Goal: Book appointment/travel/reservation

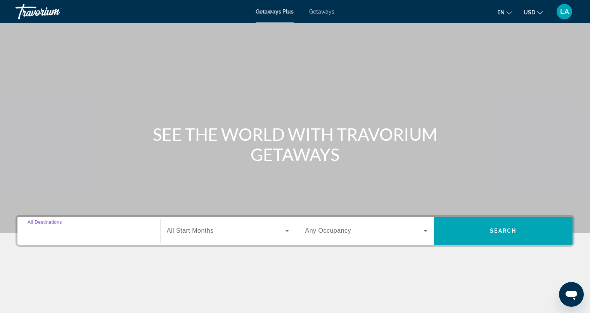
drag, startPoint x: 143, startPoint y: 234, endPoint x: 128, endPoint y: 233, distance: 14.8
click at [128, 233] on input "Destination All Destinations" at bounding box center [89, 231] width 123 height 9
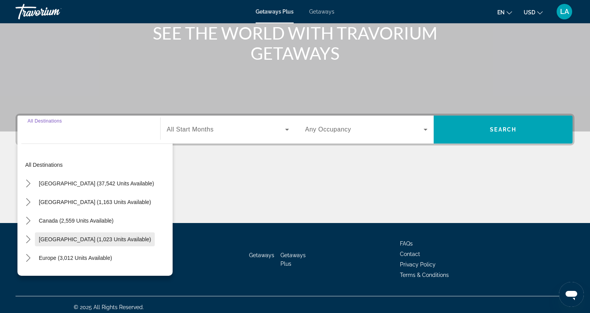
scroll to position [106, 0]
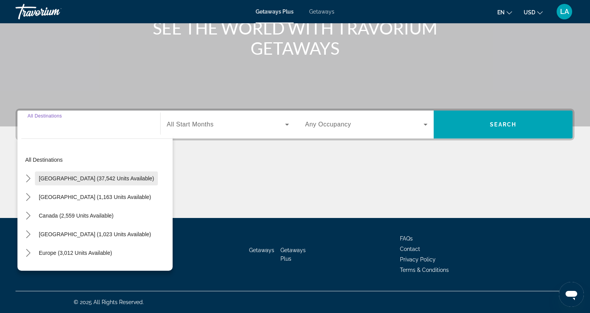
click at [95, 179] on span "[GEOGRAPHIC_DATA] (37,542 units available)" at bounding box center [96, 178] width 115 height 6
type input "**********"
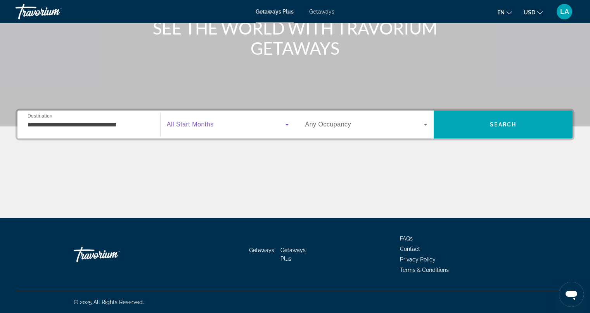
click at [213, 128] on span "Search widget" at bounding box center [226, 124] width 118 height 9
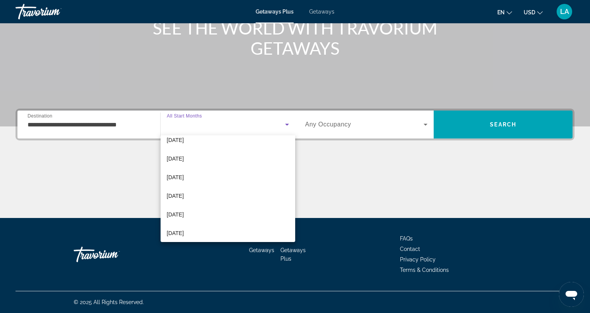
scroll to position [159, 0]
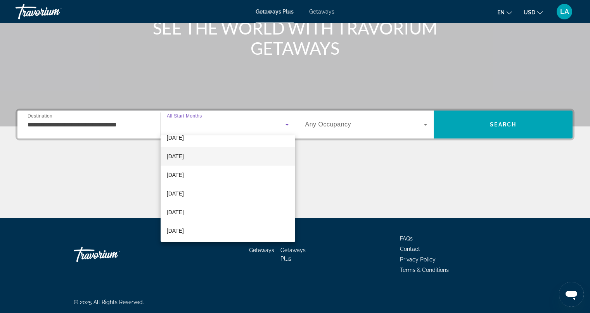
click at [194, 159] on mat-option "[DATE]" at bounding box center [228, 156] width 135 height 19
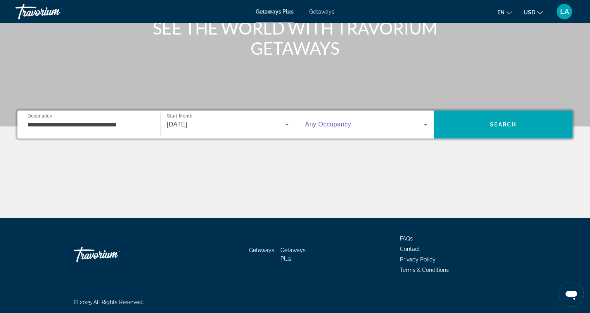
click at [428, 124] on icon "Search widget" at bounding box center [425, 124] width 9 height 9
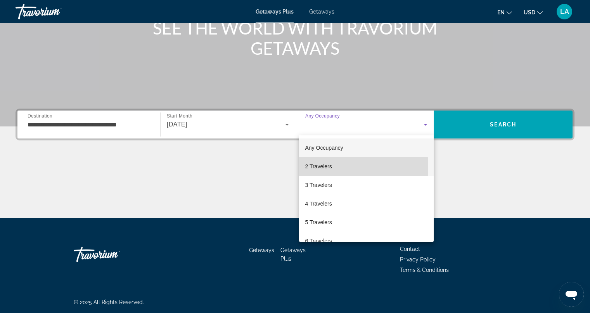
click at [315, 167] on span "2 Travelers" at bounding box center [318, 166] width 27 height 9
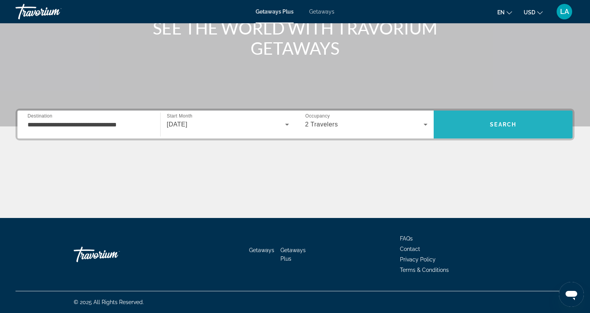
click at [483, 128] on span "Search" at bounding box center [503, 124] width 139 height 19
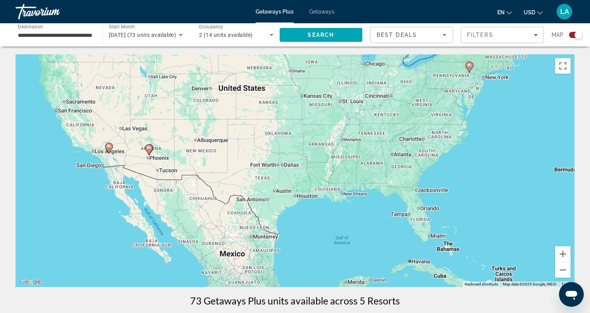
click at [100, 161] on div "To activate drag with keyboard, press Alt + Enter. Once in keyboard drag state,…" at bounding box center [295, 170] width 559 height 233
click at [108, 153] on gmp-advanced-marker "Main content" at bounding box center [109, 148] width 8 height 12
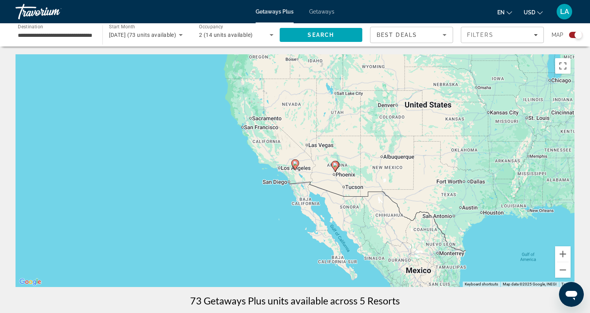
click at [445, 36] on icon "Sort by" at bounding box center [444, 34] width 9 height 9
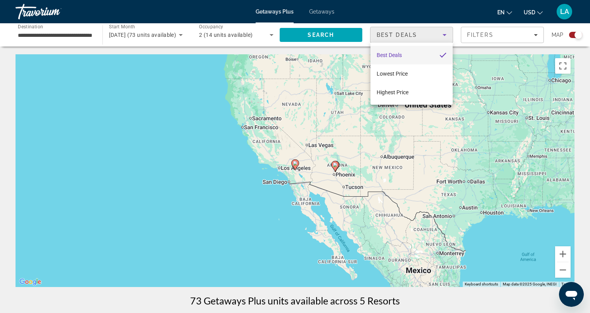
click at [445, 36] on div at bounding box center [295, 156] width 590 height 313
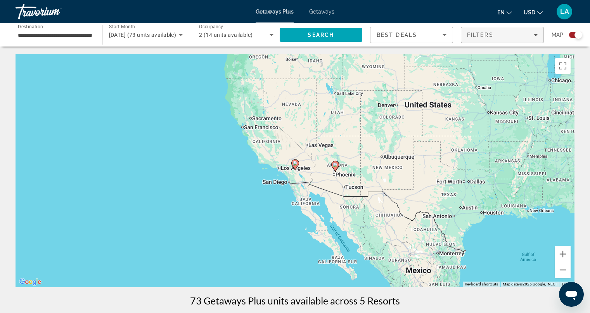
click at [490, 38] on span "Filters" at bounding box center [480, 35] width 26 height 6
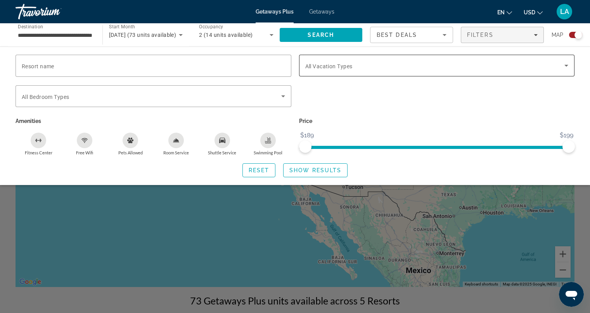
click at [342, 66] on span "All Vacation Types" at bounding box center [328, 66] width 47 height 6
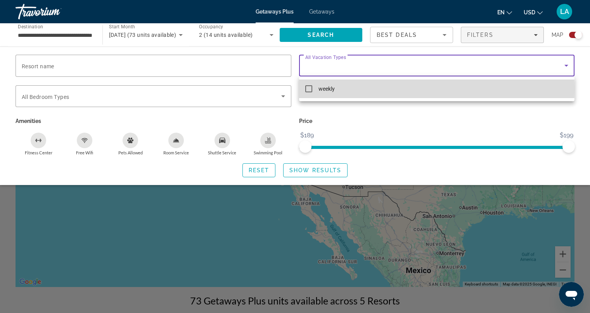
click at [306, 89] on mat-pseudo-checkbox at bounding box center [308, 88] width 7 height 7
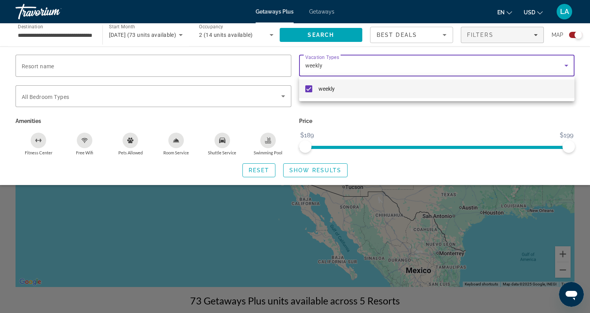
click at [27, 61] on div at bounding box center [295, 156] width 590 height 313
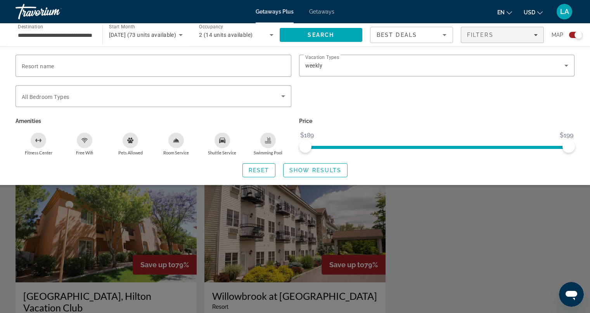
scroll to position [443, 0]
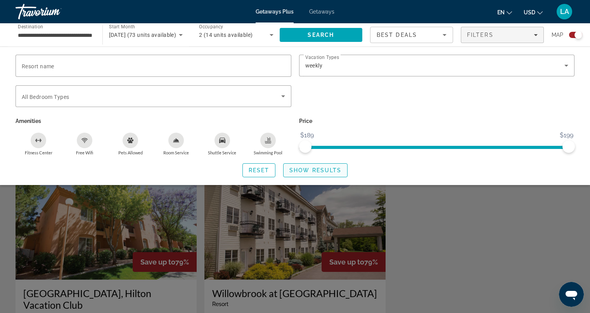
click at [316, 169] on span "Show Results" at bounding box center [315, 170] width 52 height 6
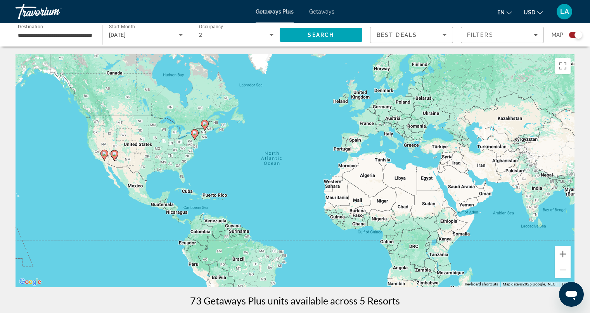
click at [102, 153] on icon "Main content" at bounding box center [103, 155] width 7 height 10
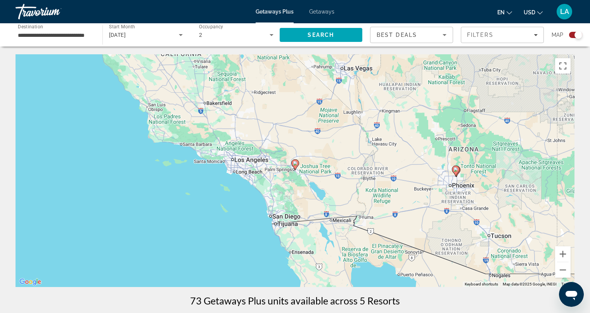
click at [279, 221] on div "To navigate, press the arrow keys. To activate drag with keyboard, press Alt + …" at bounding box center [295, 170] width 559 height 233
click at [86, 31] on input "**********" at bounding box center [55, 35] width 74 height 9
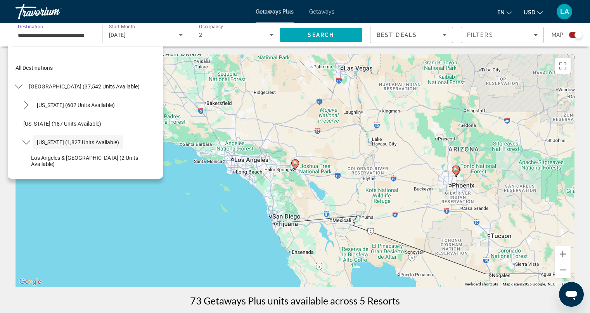
scroll to position [28, 0]
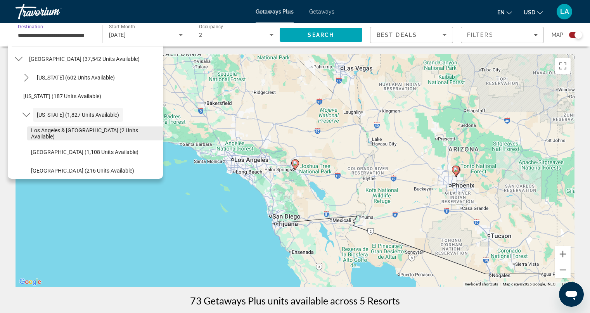
click at [52, 133] on span "Los Angeles & [GEOGRAPHIC_DATA] (2 units available)" at bounding box center [95, 133] width 128 height 12
type input "**********"
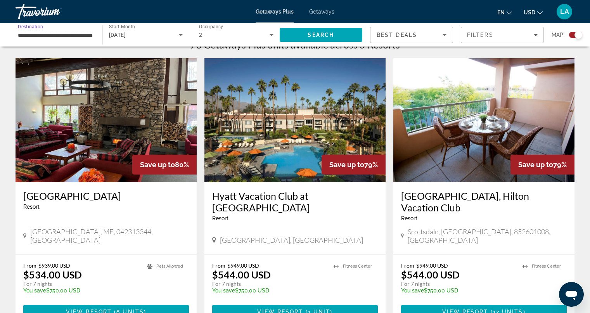
scroll to position [257, 0]
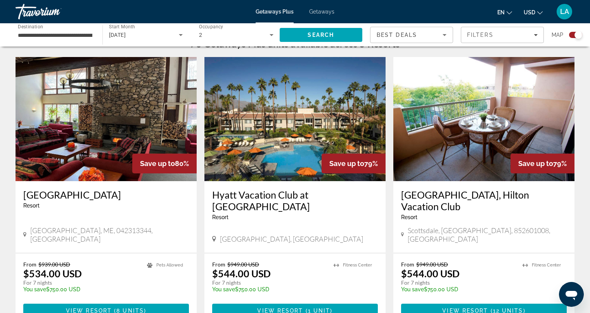
click at [272, 114] on img "Main content" at bounding box center [294, 119] width 181 height 124
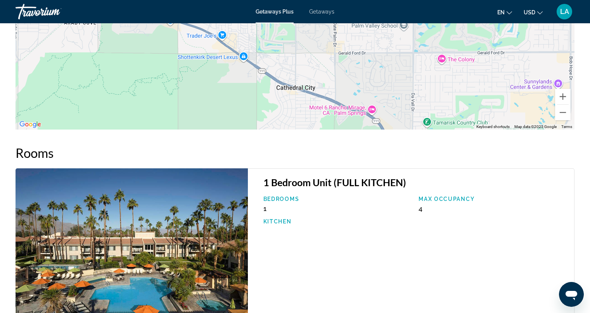
scroll to position [1098, 0]
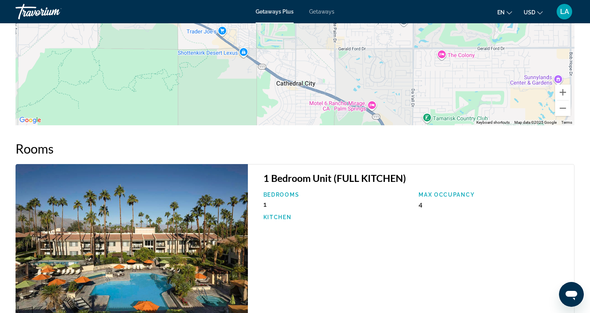
click at [91, 222] on img "Main content" at bounding box center [132, 241] width 232 height 154
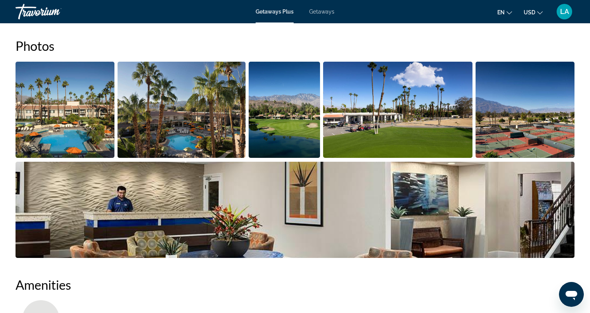
scroll to position [352, 0]
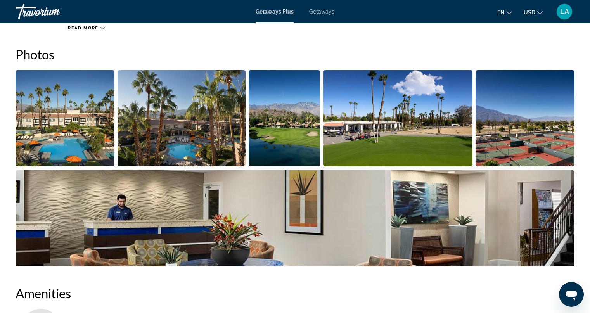
click at [90, 115] on img "Open full-screen image slider" at bounding box center [65, 118] width 99 height 96
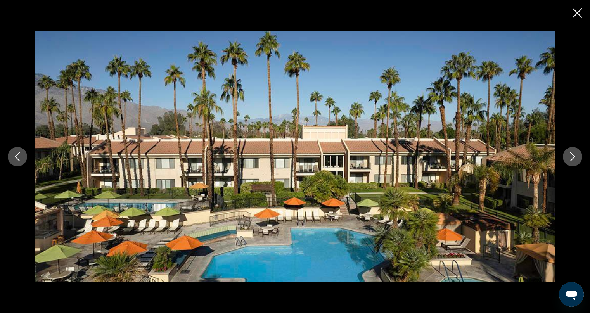
click at [573, 156] on icon "Next image" at bounding box center [572, 156] width 9 height 9
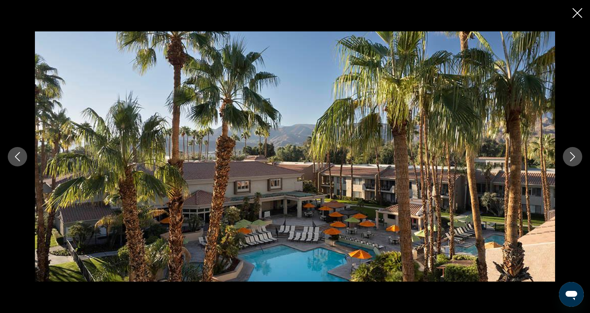
click at [573, 156] on icon "Next image" at bounding box center [572, 156] width 9 height 9
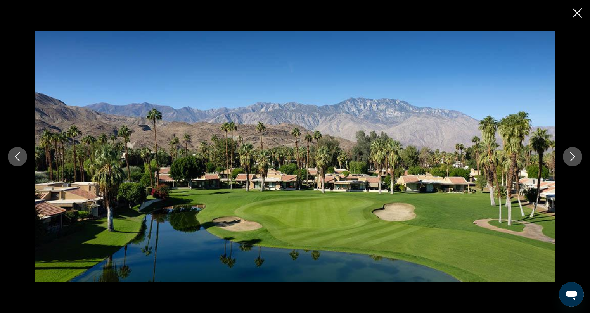
click at [573, 156] on icon "Next image" at bounding box center [572, 156] width 9 height 9
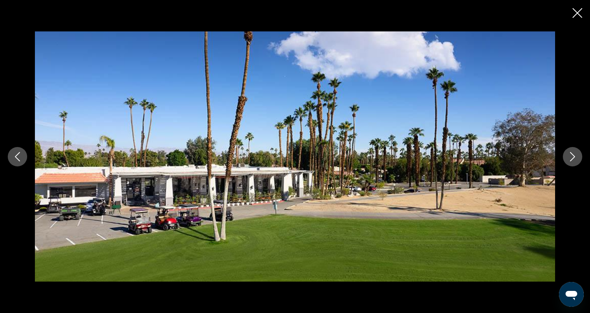
click at [573, 156] on icon "Next image" at bounding box center [572, 156] width 9 height 9
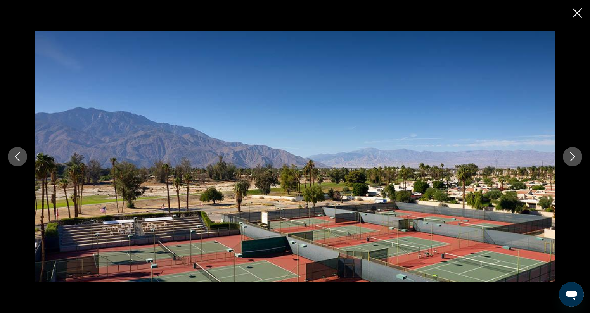
click at [573, 156] on icon "Next image" at bounding box center [572, 156] width 9 height 9
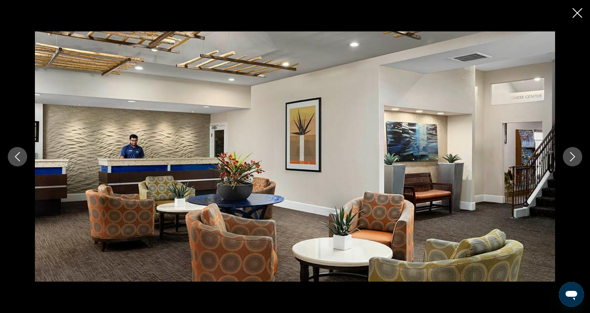
click at [573, 156] on icon "Next image" at bounding box center [572, 156] width 9 height 9
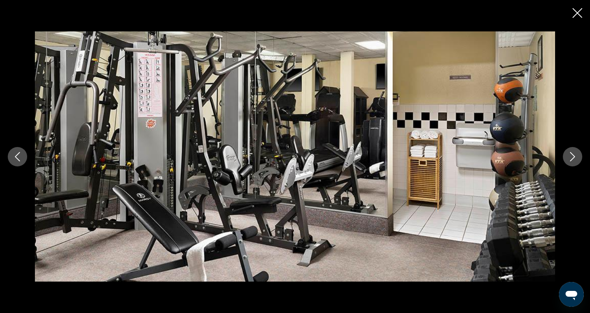
click at [573, 156] on icon "Next image" at bounding box center [572, 156] width 9 height 9
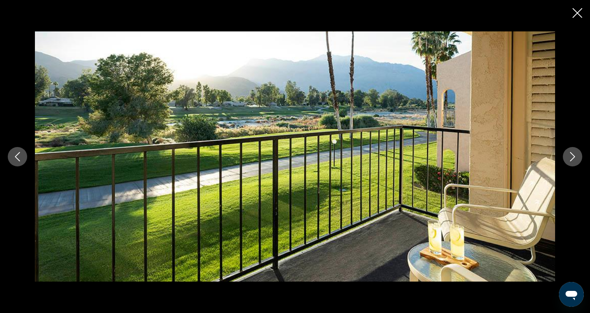
click at [573, 156] on icon "Next image" at bounding box center [572, 156] width 9 height 9
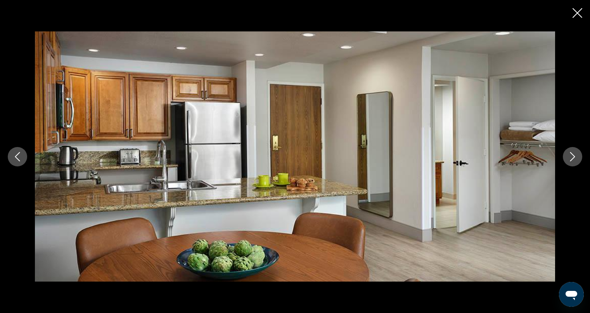
click at [573, 156] on icon "Next image" at bounding box center [572, 156] width 9 height 9
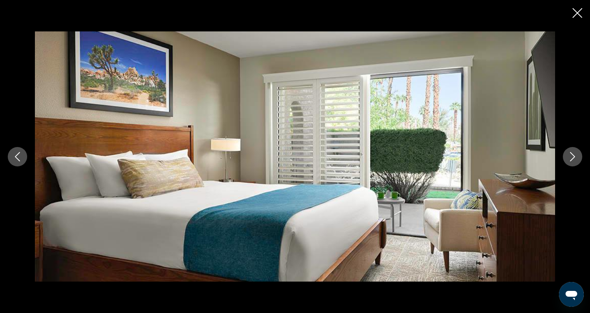
click at [573, 156] on icon "Next image" at bounding box center [572, 156] width 9 height 9
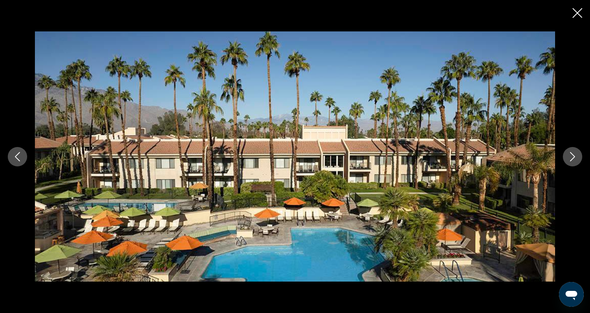
click at [573, 156] on icon "Next image" at bounding box center [572, 156] width 9 height 9
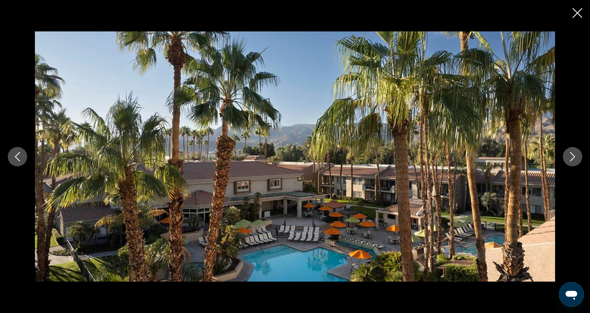
click at [573, 156] on icon "Next image" at bounding box center [572, 156] width 9 height 9
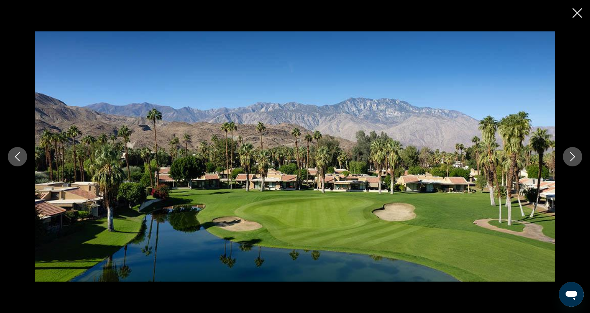
click at [573, 156] on icon "Next image" at bounding box center [572, 156] width 9 height 9
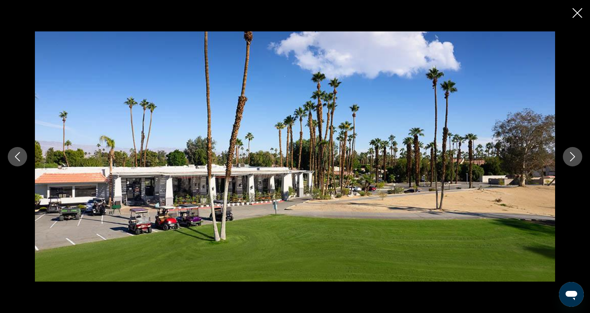
click at [573, 156] on icon "Next image" at bounding box center [572, 156] width 9 height 9
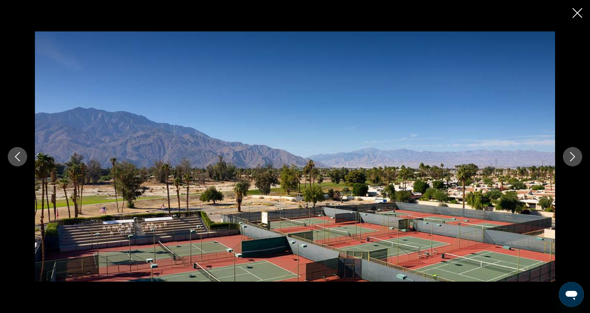
click at [577, 14] on icon "Close slideshow" at bounding box center [578, 13] width 10 height 10
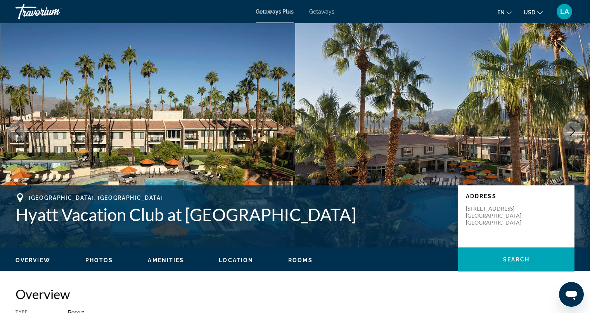
scroll to position [0, 0]
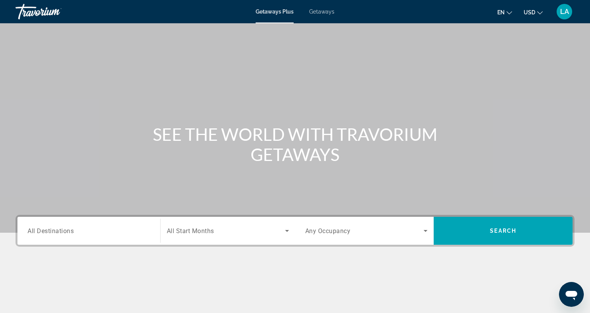
click at [102, 227] on input "Destination All Destinations" at bounding box center [89, 231] width 123 height 9
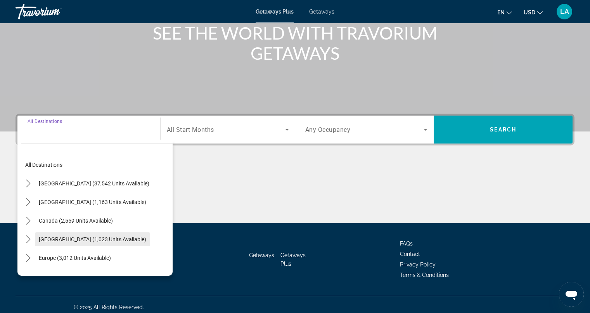
scroll to position [106, 0]
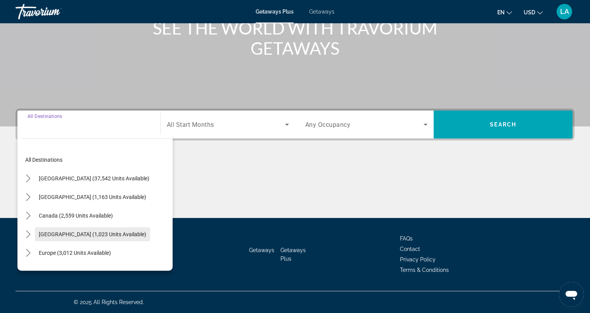
click at [72, 232] on span "[GEOGRAPHIC_DATA] (1,023 units available)" at bounding box center [92, 234] width 107 height 6
type input "**********"
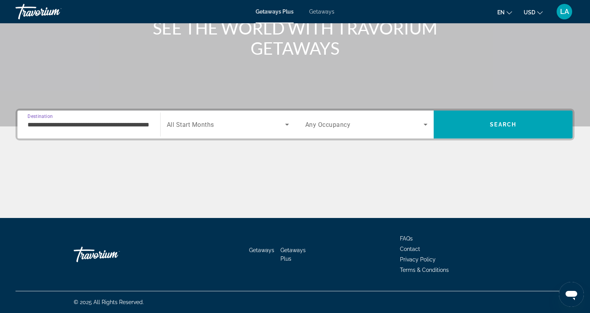
click at [286, 125] on icon "Search widget" at bounding box center [287, 125] width 4 height 2
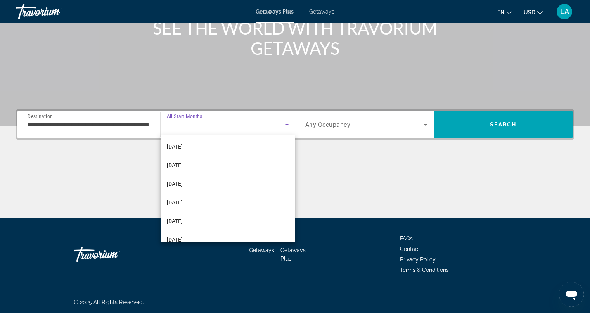
scroll to position [59, 0]
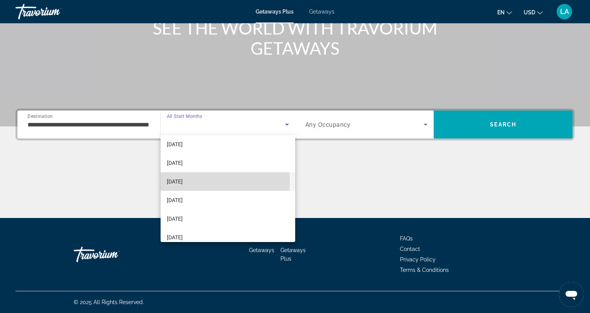
click at [173, 181] on span "[DATE]" at bounding box center [175, 181] width 16 height 9
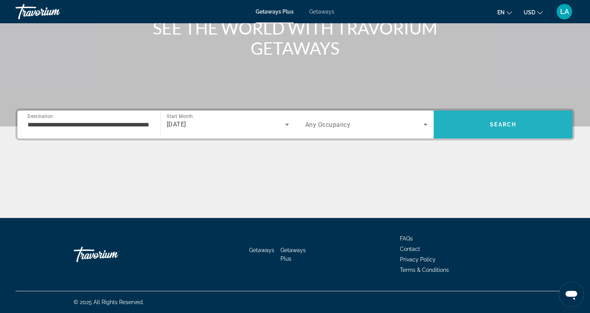
click at [471, 124] on span "Search" at bounding box center [503, 124] width 139 height 19
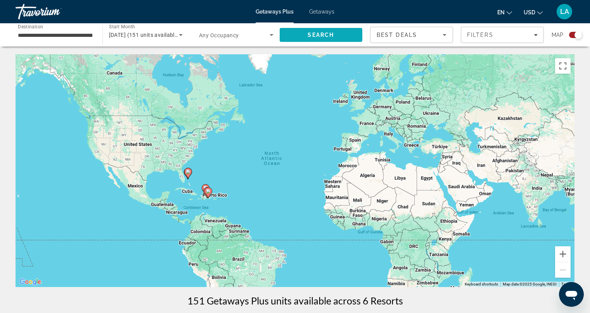
click at [314, 36] on span "Search" at bounding box center [321, 35] width 26 height 6
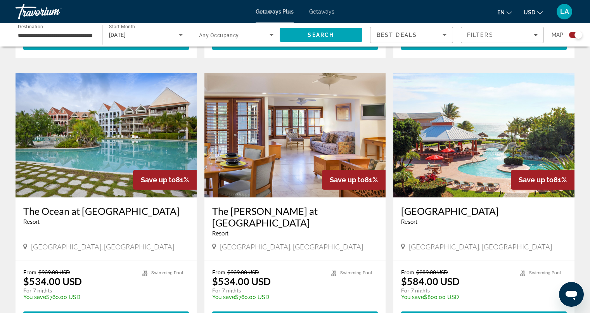
scroll to position [511, 0]
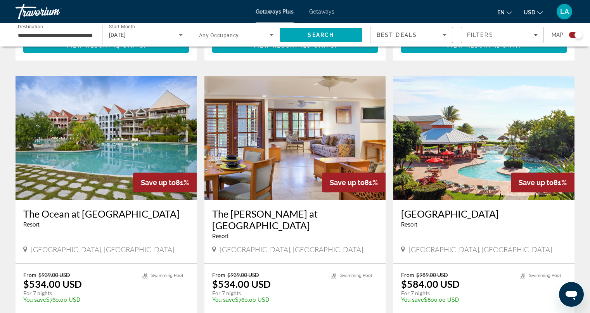
click at [456, 122] on img "Main content" at bounding box center [483, 138] width 181 height 124
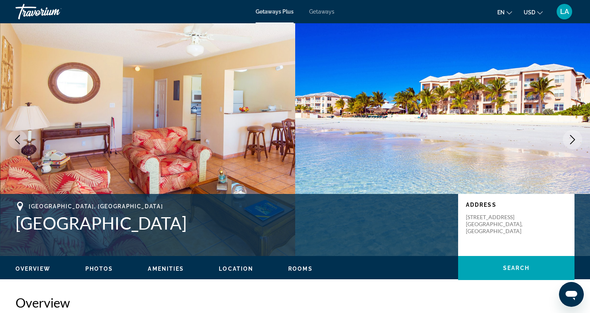
click at [572, 139] on icon "Next image" at bounding box center [572, 139] width 9 height 9
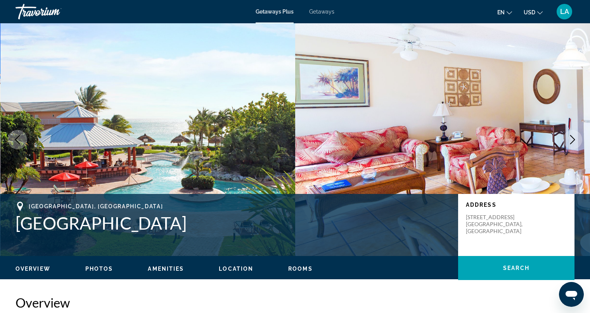
click at [572, 139] on icon "Next image" at bounding box center [572, 139] width 9 height 9
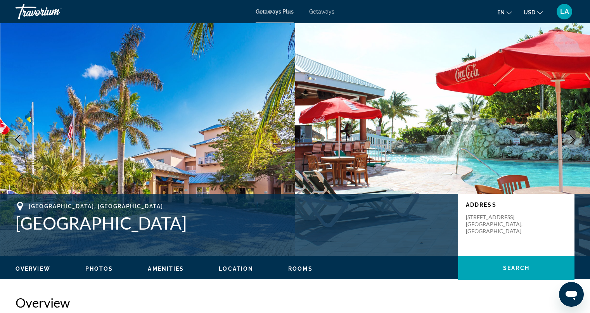
click at [572, 139] on icon "Next image" at bounding box center [572, 139] width 9 height 9
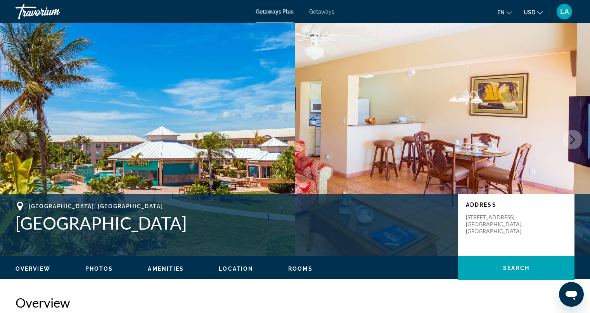
click at [572, 139] on icon "Next image" at bounding box center [572, 139] width 9 height 9
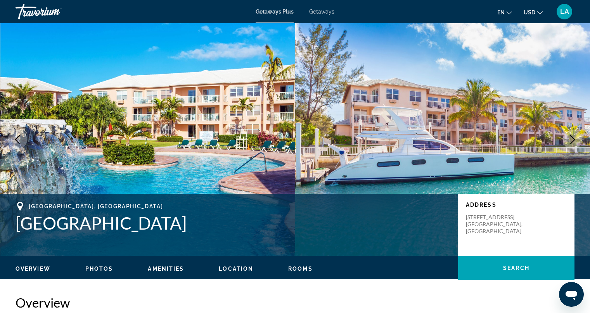
click at [572, 139] on icon "Next image" at bounding box center [572, 139] width 9 height 9
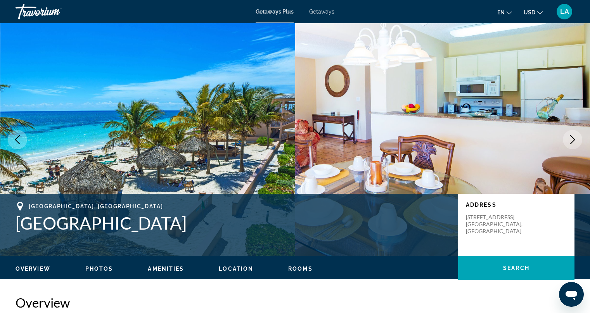
click at [572, 139] on icon "Next image" at bounding box center [572, 139] width 9 height 9
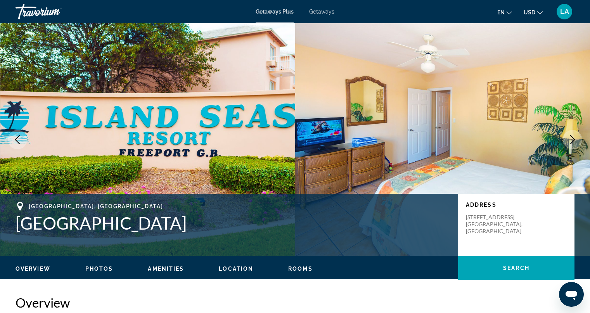
click at [572, 139] on icon "Next image" at bounding box center [572, 139] width 9 height 9
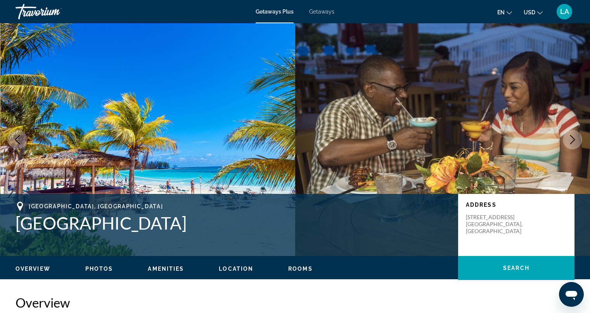
click at [572, 139] on icon "Next image" at bounding box center [572, 139] width 9 height 9
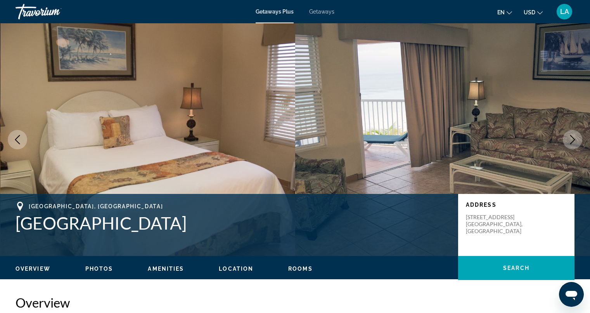
click at [572, 139] on icon "Next image" at bounding box center [572, 139] width 9 height 9
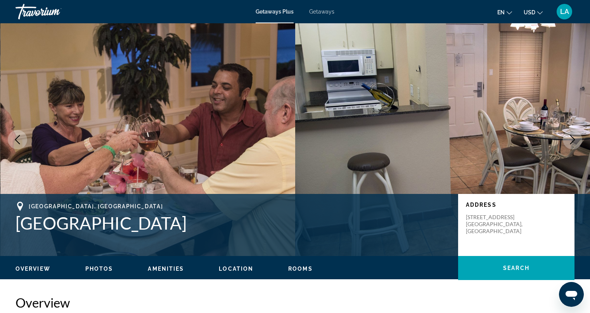
click at [572, 139] on icon "Next image" at bounding box center [572, 139] width 9 height 9
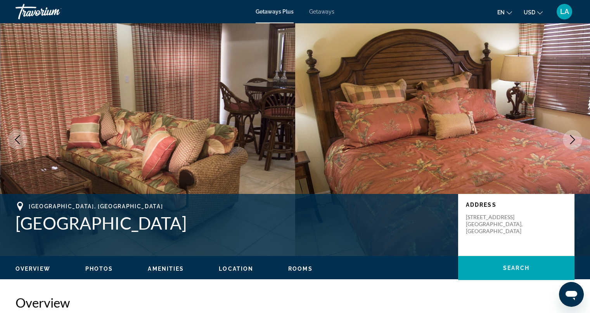
click at [572, 139] on icon "Next image" at bounding box center [572, 139] width 9 height 9
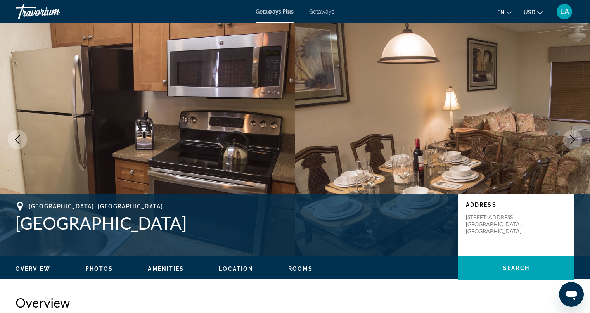
click at [572, 139] on icon "Next image" at bounding box center [572, 139] width 9 height 9
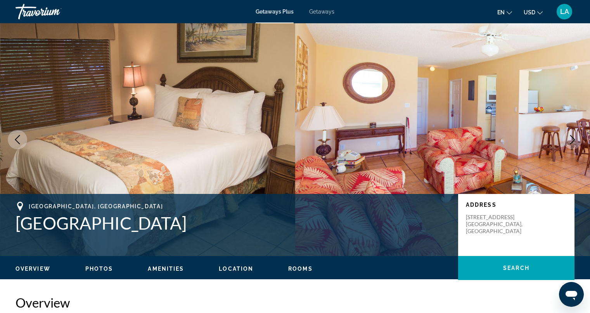
click at [572, 139] on icon "Next image" at bounding box center [572, 139] width 9 height 9
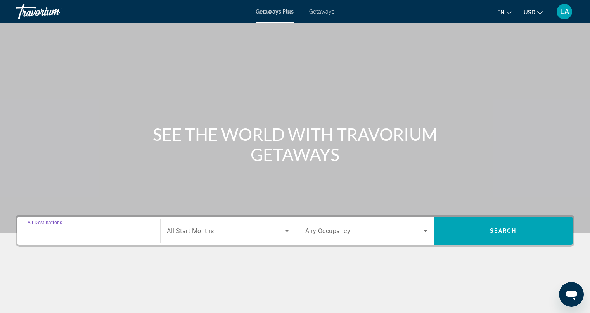
click at [142, 232] on input "Destination All Destinations" at bounding box center [89, 231] width 123 height 9
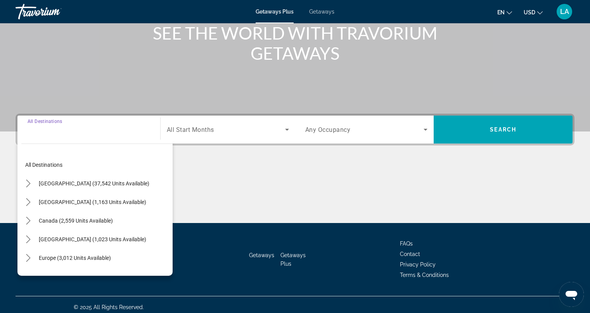
scroll to position [106, 0]
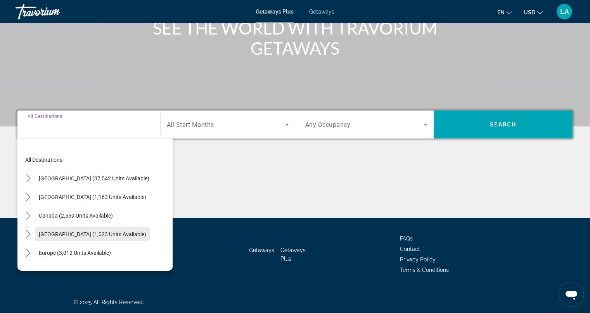
click at [83, 233] on span "[GEOGRAPHIC_DATA] (1,023 units available)" at bounding box center [92, 234] width 107 height 6
type input "**********"
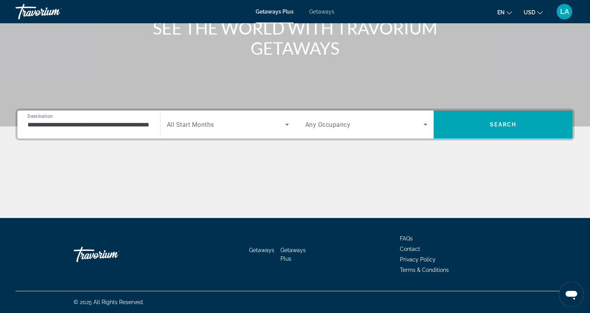
click at [286, 125] on icon "Search widget" at bounding box center [286, 124] width 9 height 9
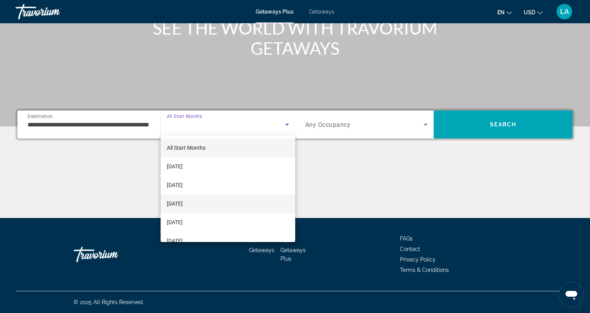
click at [183, 203] on span "[DATE]" at bounding box center [175, 203] width 16 height 9
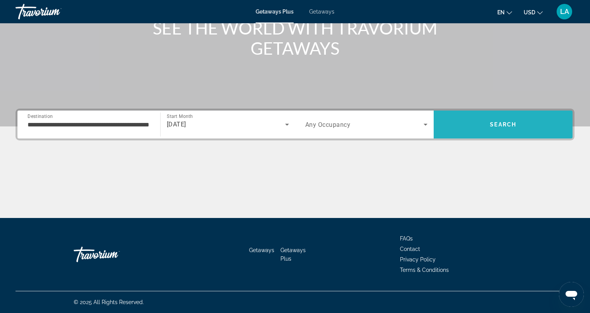
click at [488, 122] on span "Search" at bounding box center [503, 124] width 139 height 19
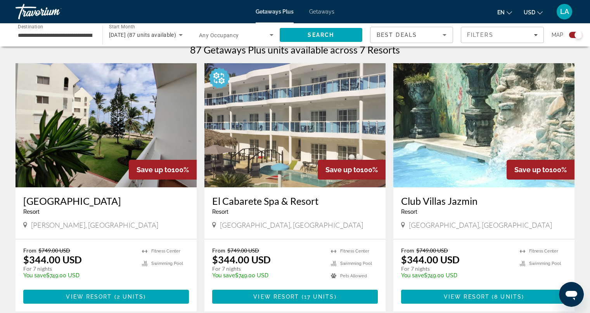
scroll to position [253, 0]
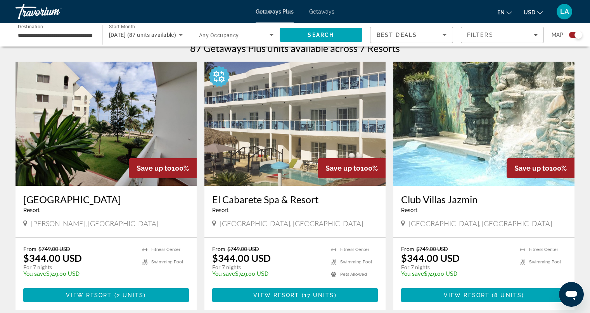
click at [137, 130] on img "Main content" at bounding box center [106, 124] width 181 height 124
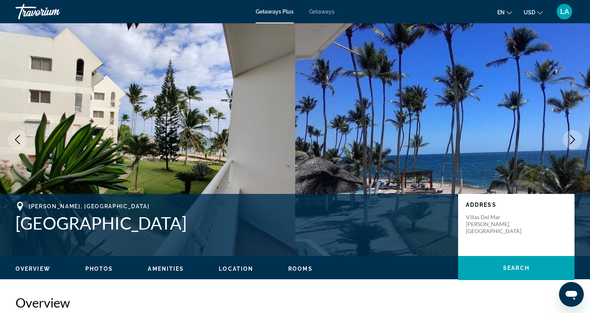
click at [37, 266] on span "Overview" at bounding box center [33, 269] width 35 height 6
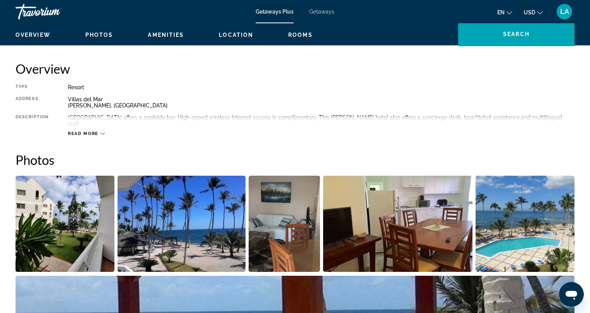
scroll to position [248, 0]
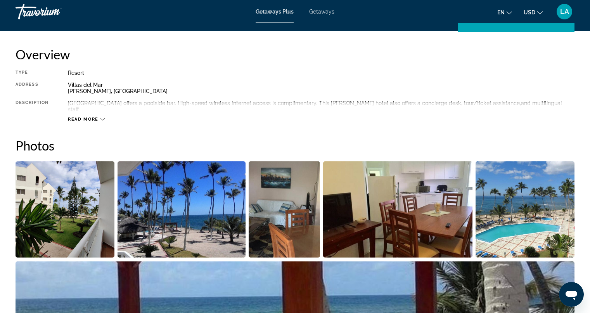
click at [172, 214] on img "Open full-screen image slider" at bounding box center [182, 209] width 128 height 96
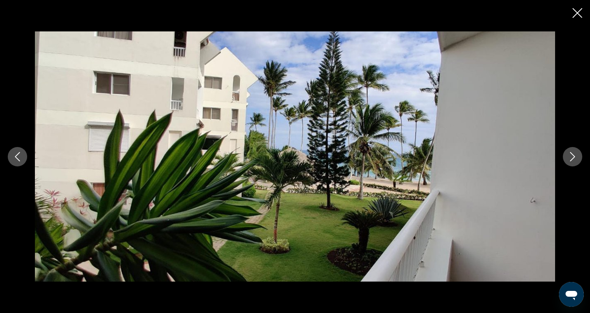
click at [576, 154] on icon "Next image" at bounding box center [572, 156] width 9 height 9
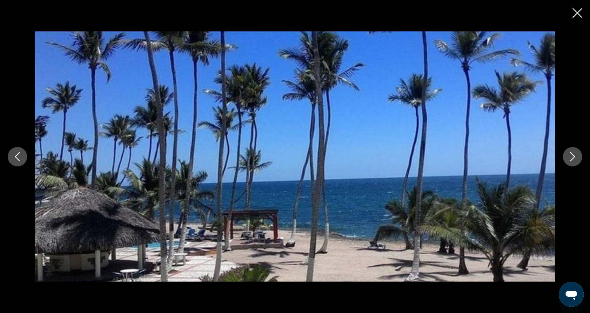
click at [576, 154] on icon "Next image" at bounding box center [572, 156] width 9 height 9
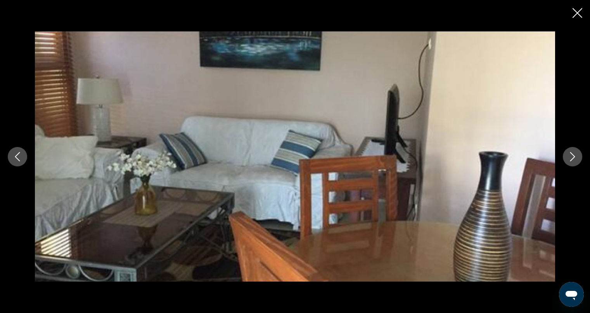
click at [576, 154] on icon "Next image" at bounding box center [572, 156] width 9 height 9
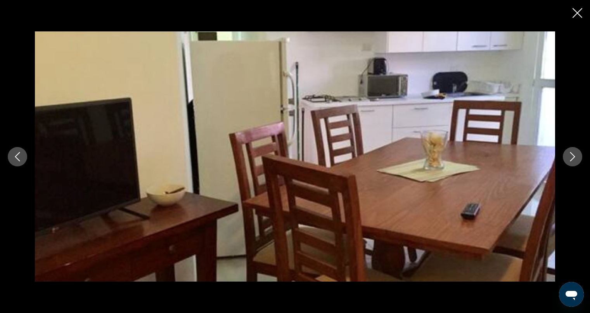
click at [576, 154] on icon "Next image" at bounding box center [572, 156] width 9 height 9
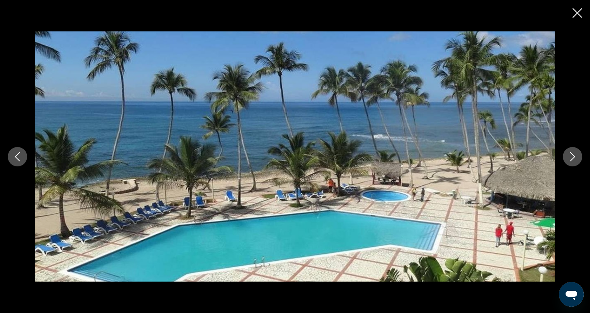
click at [576, 154] on icon "Next image" at bounding box center [572, 156] width 9 height 9
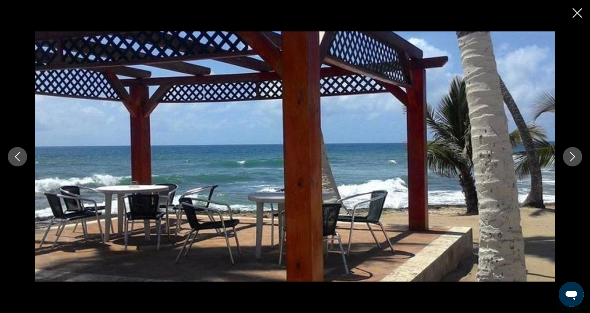
click at [576, 154] on icon "Next image" at bounding box center [572, 156] width 9 height 9
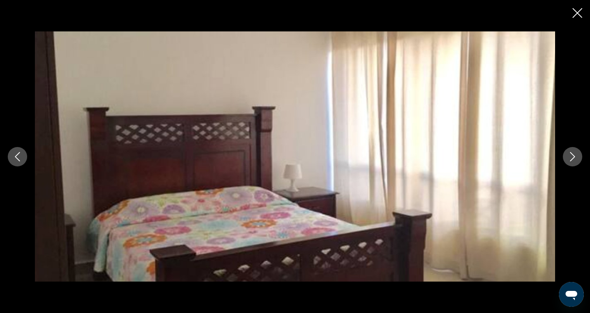
click at [576, 154] on icon "Next image" at bounding box center [572, 156] width 9 height 9
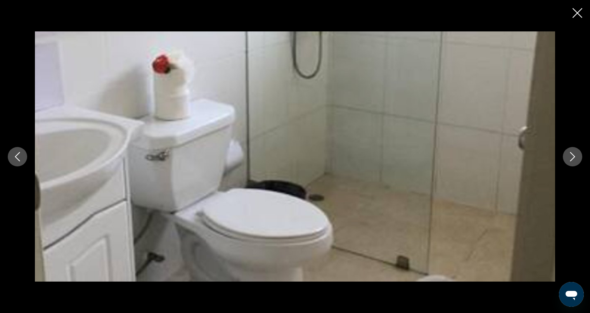
click at [576, 154] on icon "Next image" at bounding box center [572, 156] width 9 height 9
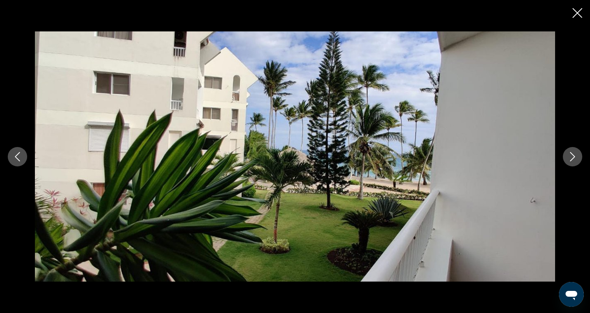
click at [576, 154] on icon "Next image" at bounding box center [572, 156] width 9 height 9
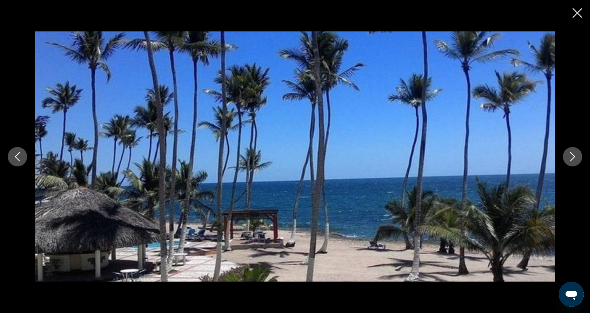
click at [576, 14] on icon "Close slideshow" at bounding box center [578, 13] width 10 height 10
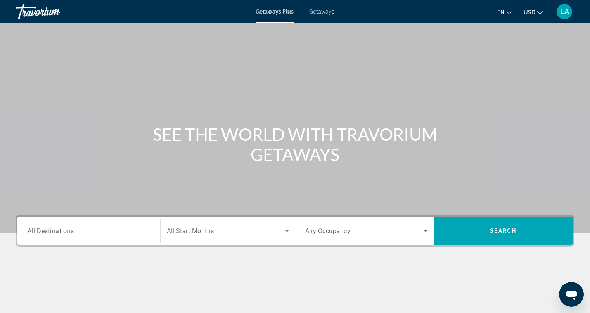
click at [126, 232] on input "Destination All Destinations" at bounding box center [89, 231] width 123 height 9
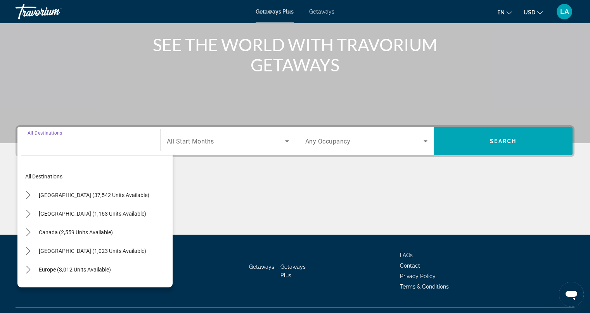
scroll to position [106, 0]
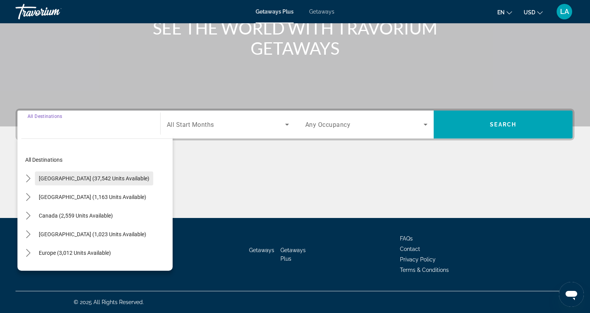
click at [86, 181] on span "[GEOGRAPHIC_DATA] (37,542 units available)" at bounding box center [94, 178] width 111 height 6
type input "**********"
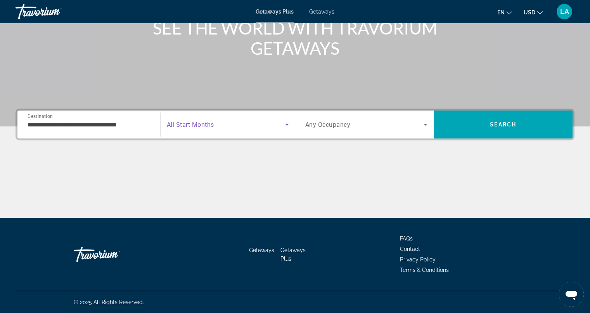
click at [286, 125] on icon "Search widget" at bounding box center [286, 124] width 9 height 9
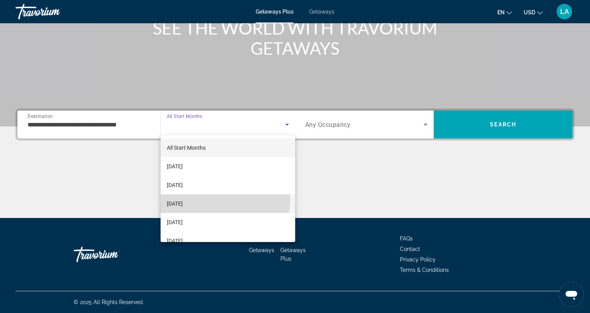
click at [183, 199] on span "[DATE]" at bounding box center [175, 203] width 16 height 9
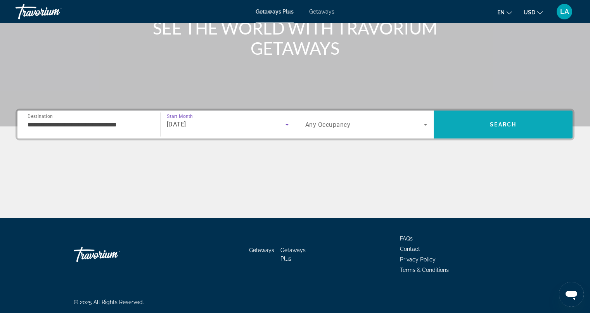
click at [489, 124] on span "Search" at bounding box center [503, 124] width 139 height 19
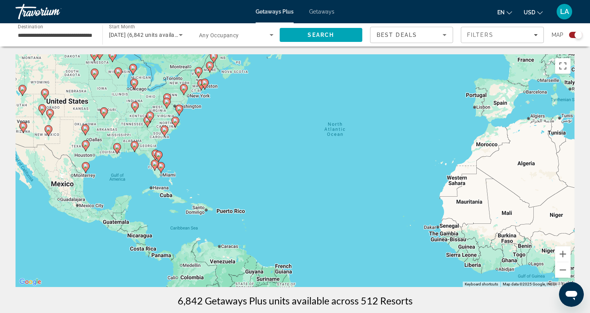
click at [161, 168] on image "Main content" at bounding box center [161, 166] width 5 height 5
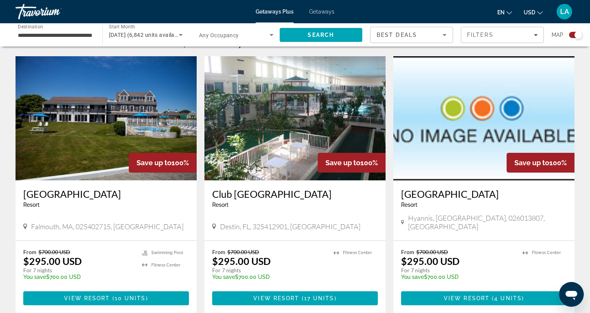
scroll to position [256, 0]
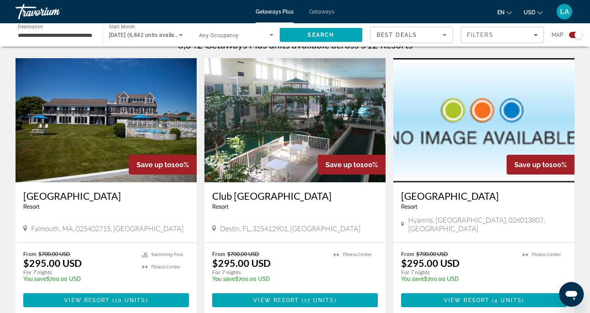
click at [269, 112] on img "Main content" at bounding box center [294, 120] width 181 height 124
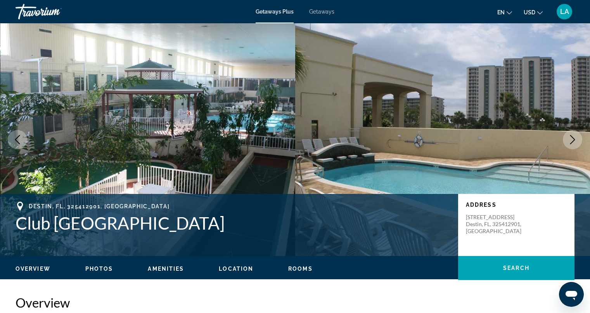
click at [575, 137] on icon "Next image" at bounding box center [572, 139] width 9 height 9
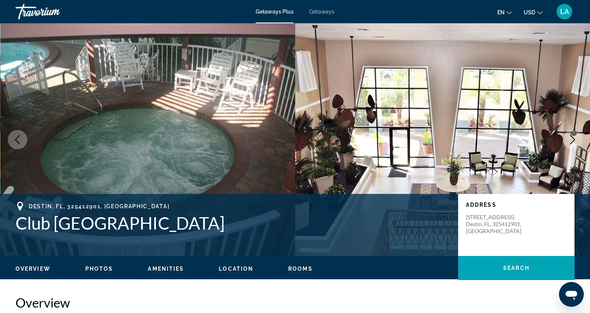
click at [575, 137] on icon "Next image" at bounding box center [572, 139] width 9 height 9
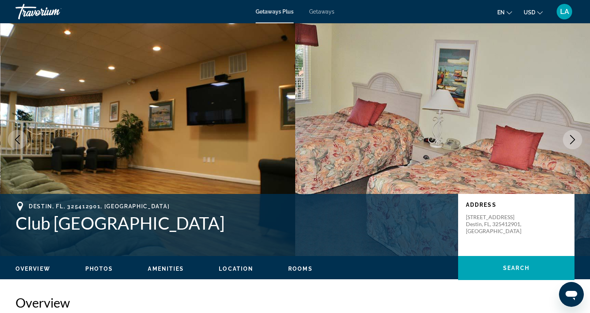
click at [575, 137] on icon "Next image" at bounding box center [572, 139] width 9 height 9
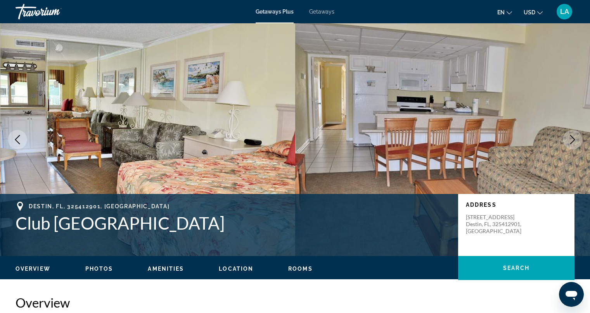
click at [575, 137] on icon "Next image" at bounding box center [572, 139] width 9 height 9
